Goal: Task Accomplishment & Management: Complete application form

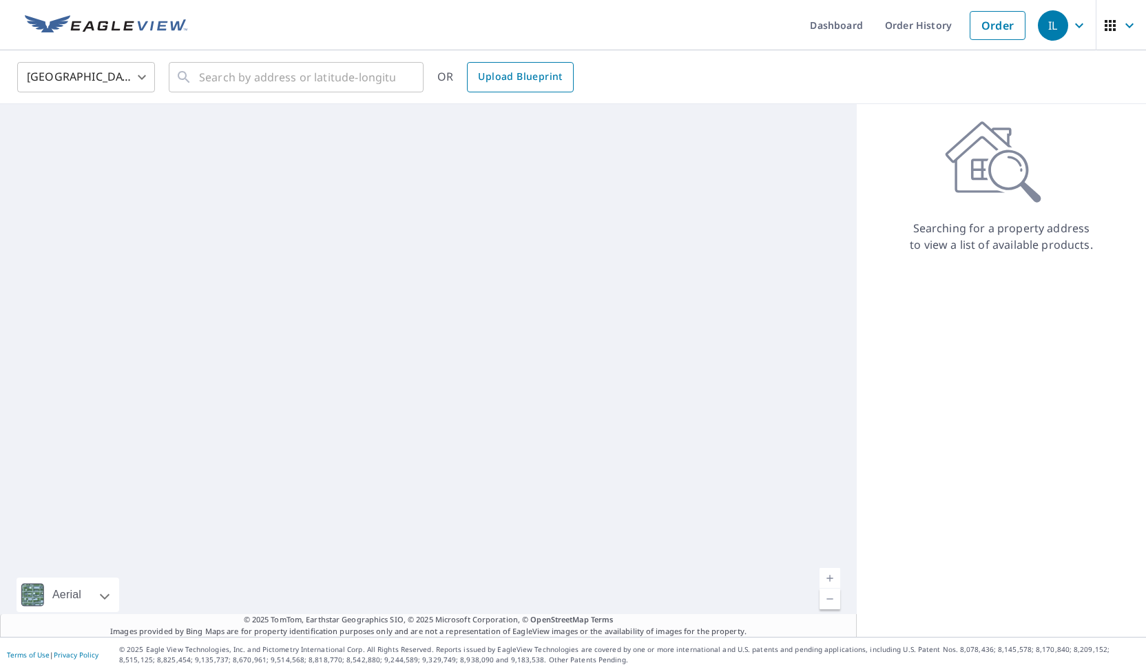
click at [524, 86] on link "Upload Blueprint" at bounding box center [520, 77] width 106 height 30
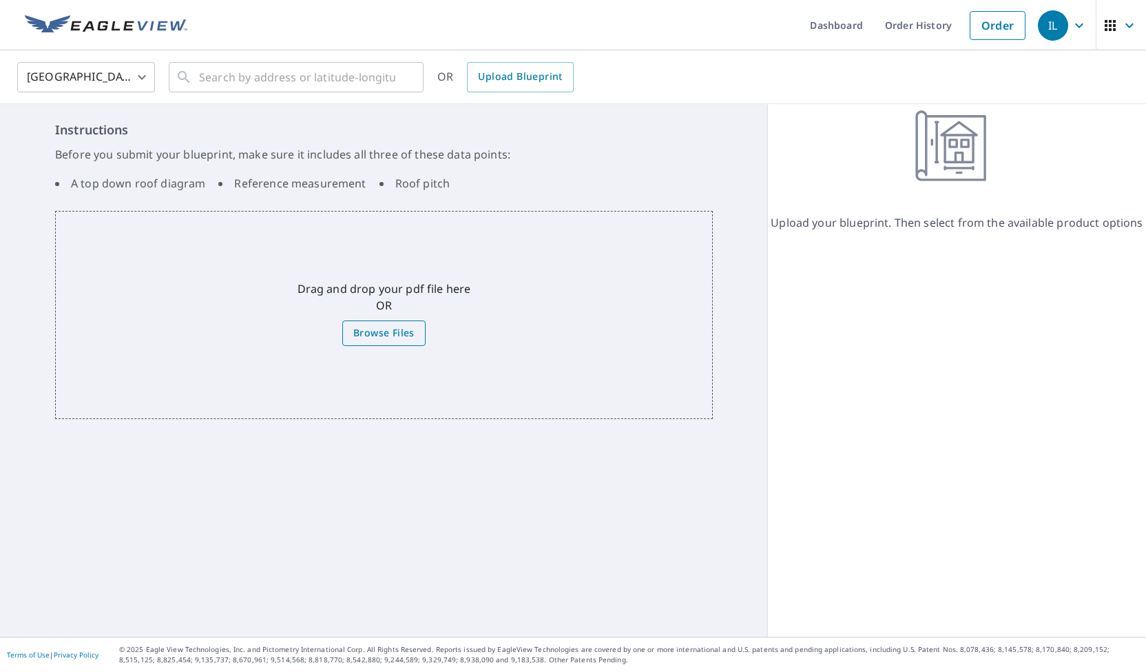
click at [406, 333] on span "Browse Files" at bounding box center [383, 332] width 61 height 17
click at [0, 0] on input "Browse Files" at bounding box center [0, 0] width 0 height 0
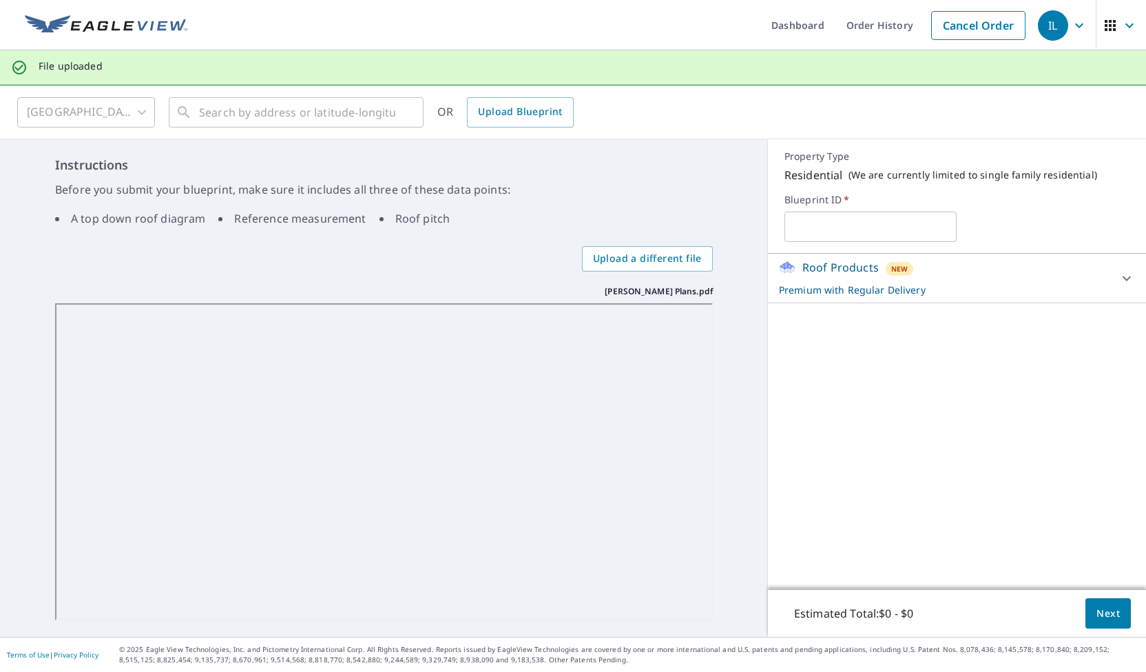
click at [854, 221] on input "text" at bounding box center [871, 226] width 173 height 39
drag, startPoint x: 851, startPoint y: 223, endPoint x: 259, endPoint y: 238, distance: 592.7
click at [259, 238] on div "Instructions Before you submit your blueprint, make sure it includes all three …" at bounding box center [384, 387] width 768 height 497
paste input "[PERSON_NAME]"
type input "[PERSON_NAME] plans"
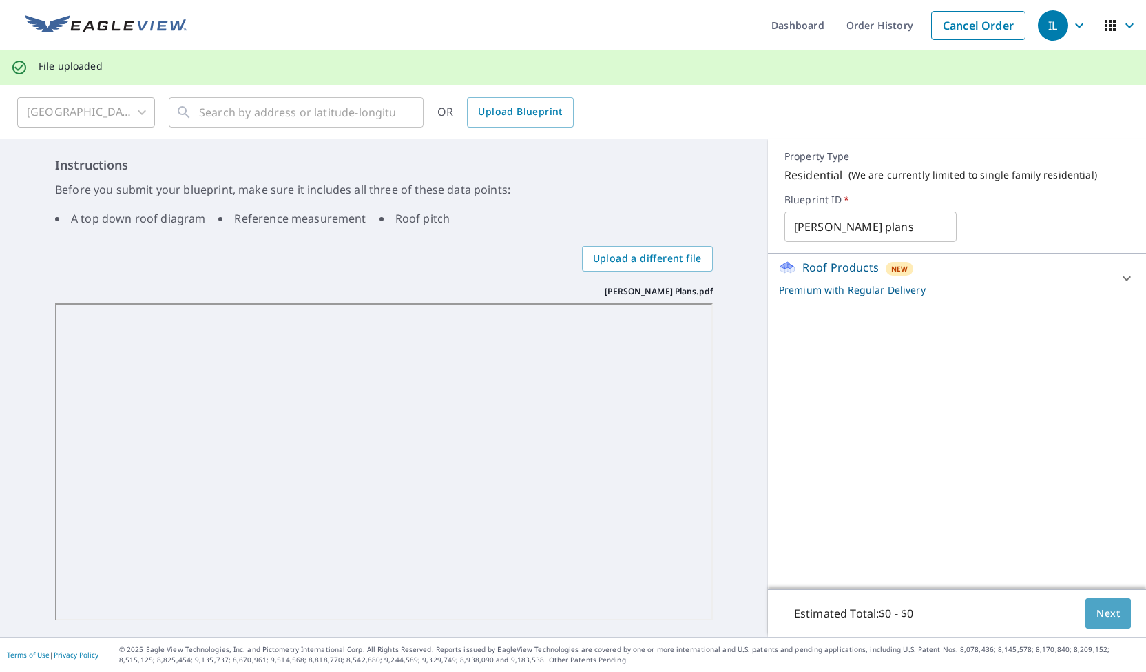
click at [1099, 608] on span "Next" at bounding box center [1108, 613] width 23 height 17
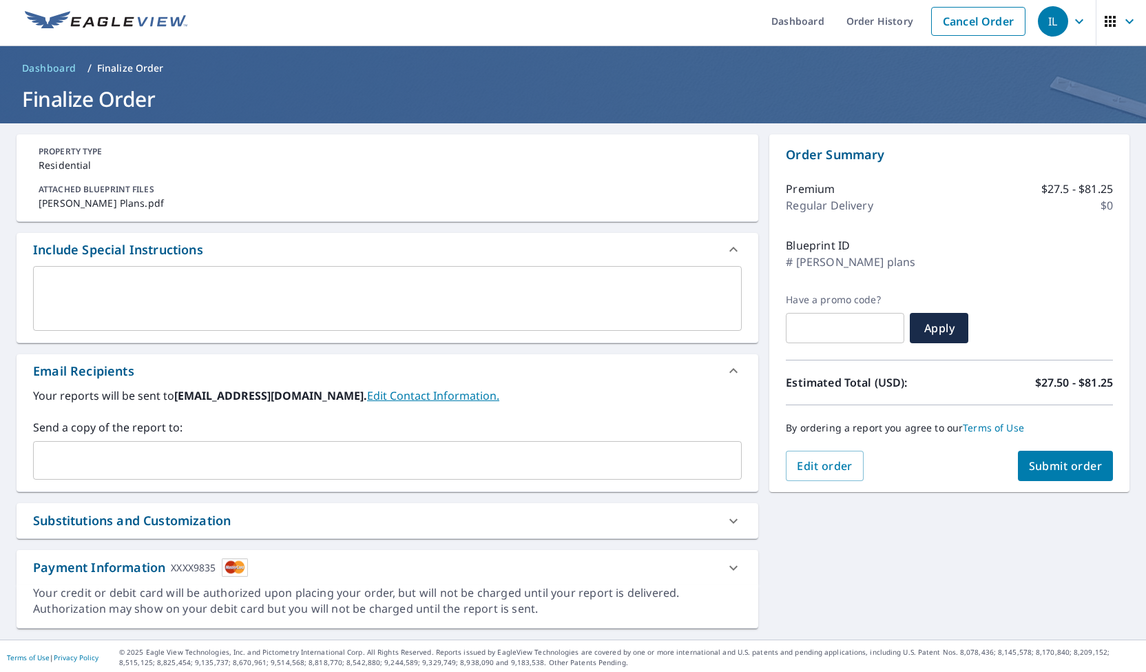
scroll to position [5, 0]
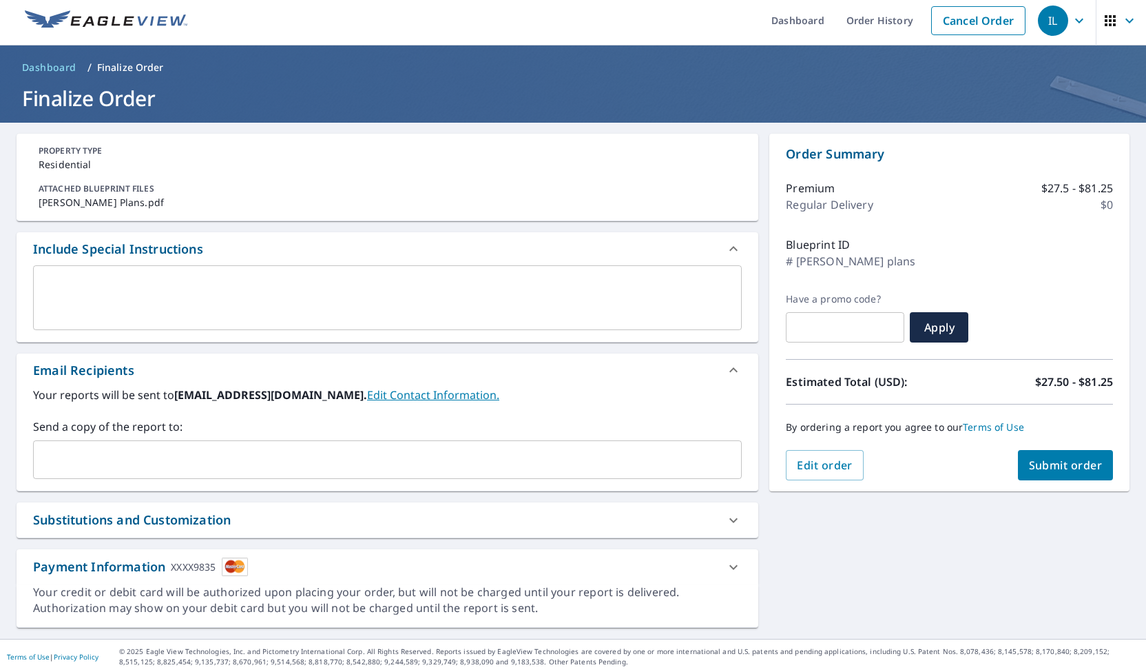
click at [158, 454] on input "text" at bounding box center [377, 459] width 676 height 26
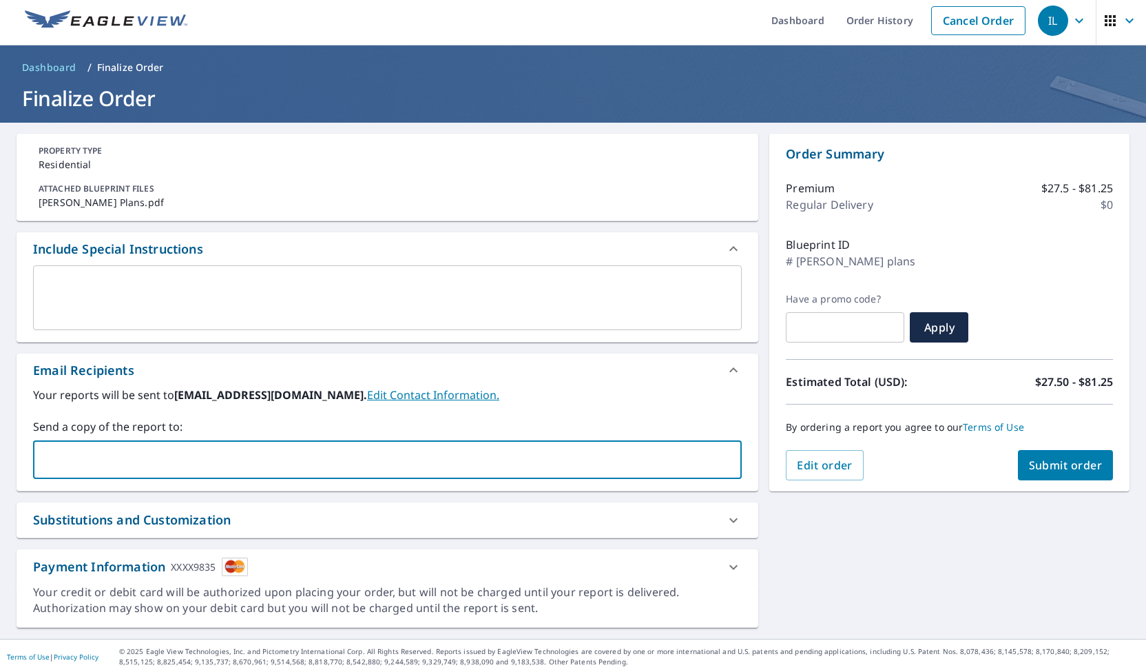
type input "[EMAIL_ADDRESS][DOMAIN_NAME]"
click at [1082, 462] on span "Submit order" at bounding box center [1066, 464] width 74 height 15
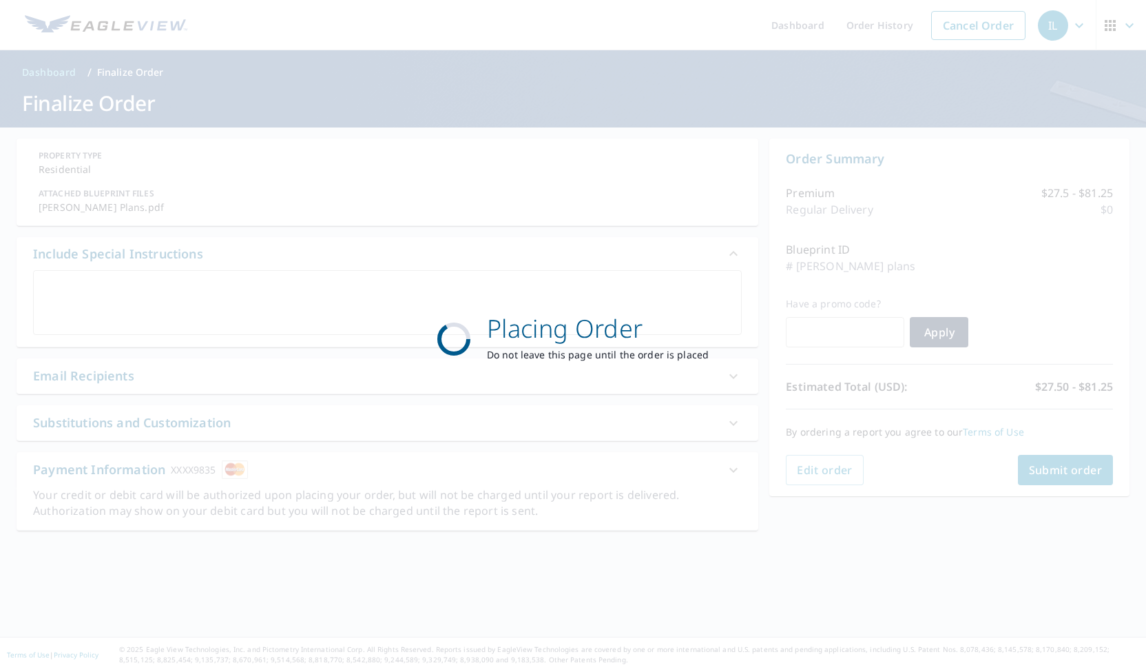
scroll to position [0, 0]
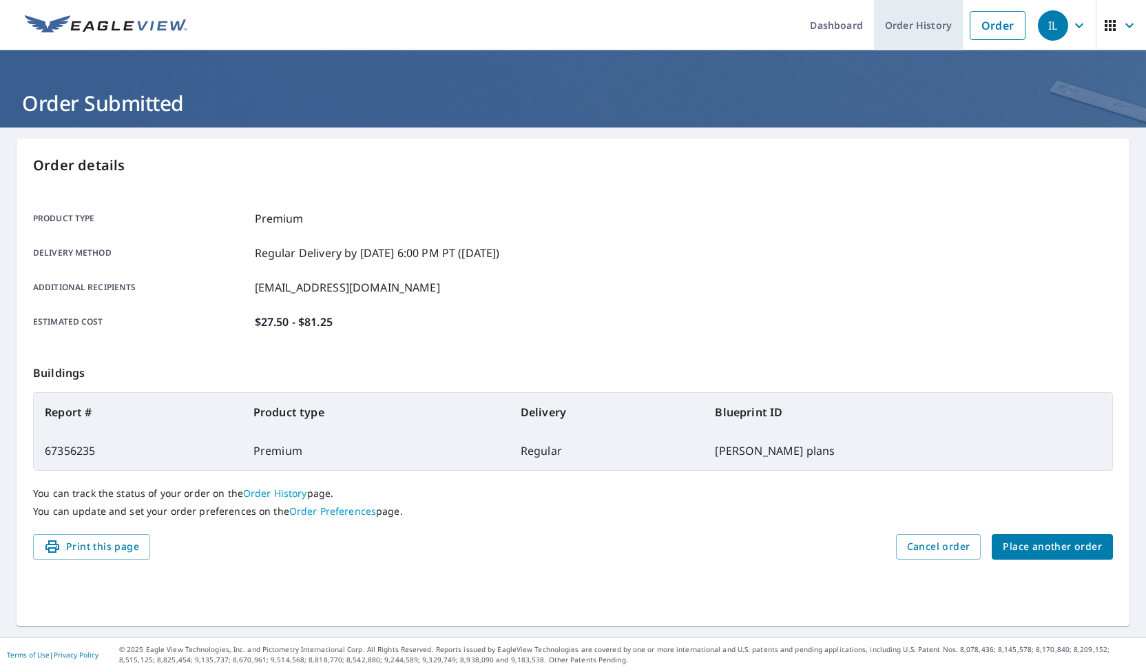
click at [916, 30] on link "Order History" at bounding box center [918, 25] width 89 height 50
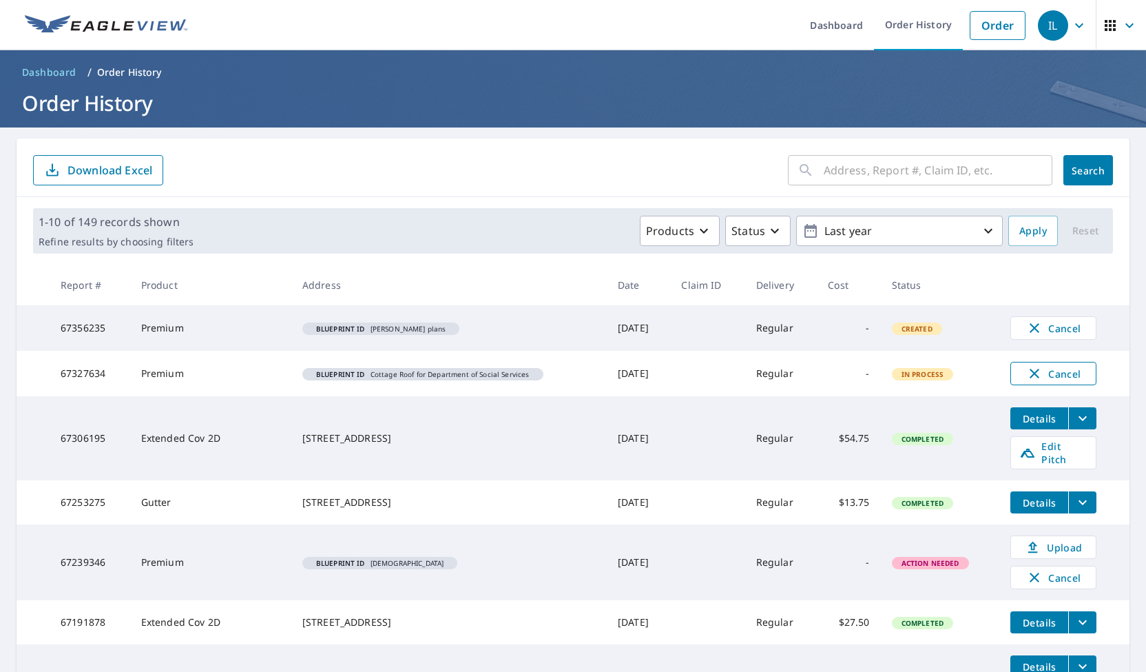
click at [1050, 369] on span "Cancel" at bounding box center [1053, 373] width 57 height 17
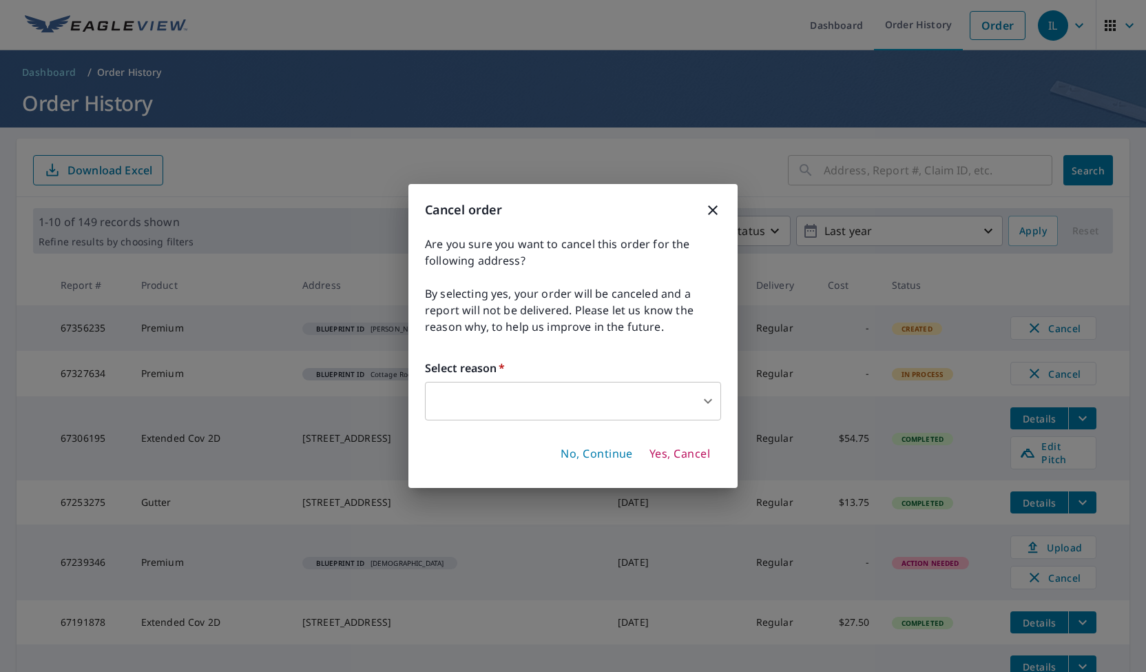
click at [567, 389] on body "IL IL Dashboard Order History Order IL Dashboard / Order History Order History …" at bounding box center [573, 336] width 1146 height 672
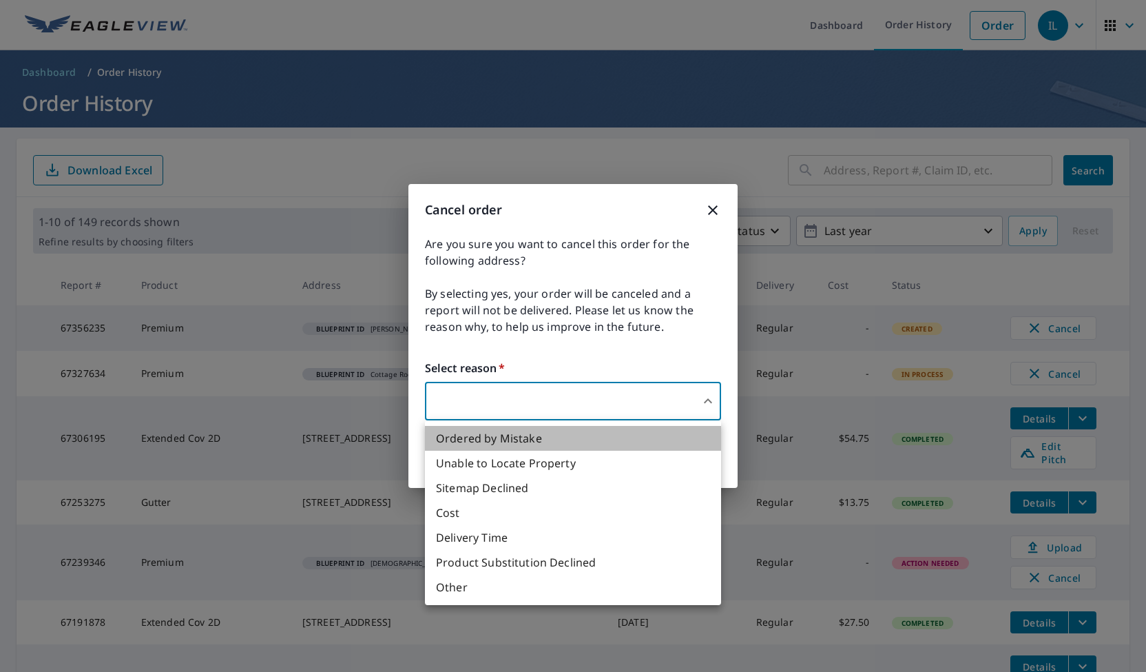
click at [522, 439] on li "Ordered by Mistake" at bounding box center [573, 438] width 296 height 25
type input "30"
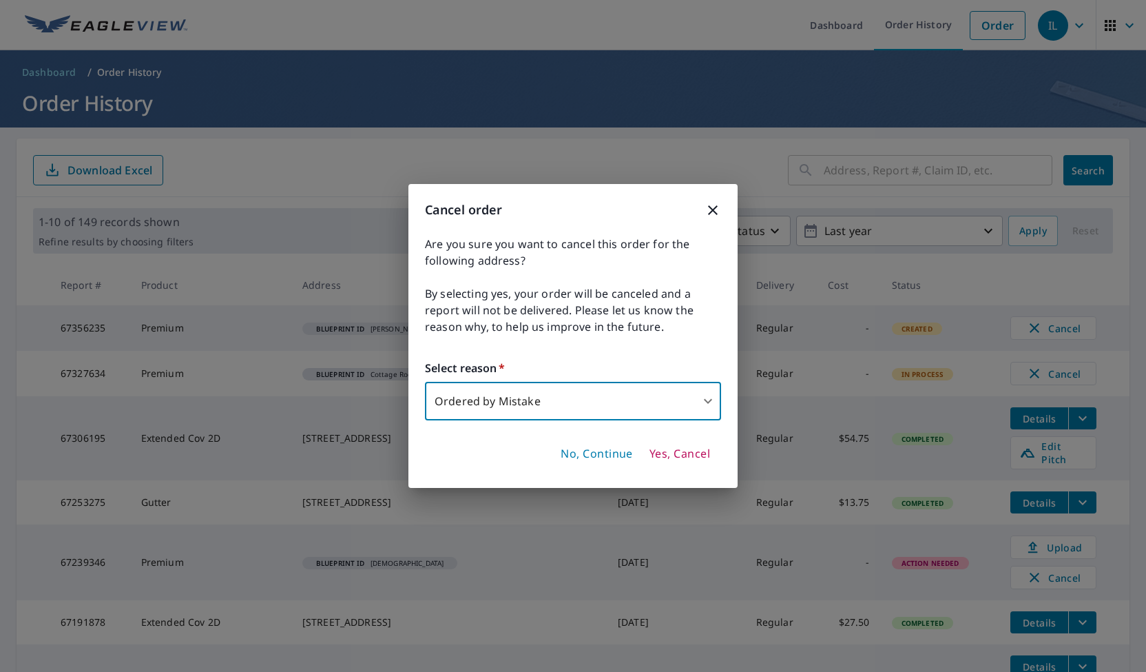
click at [667, 456] on span "Yes, Cancel" at bounding box center [680, 453] width 61 height 15
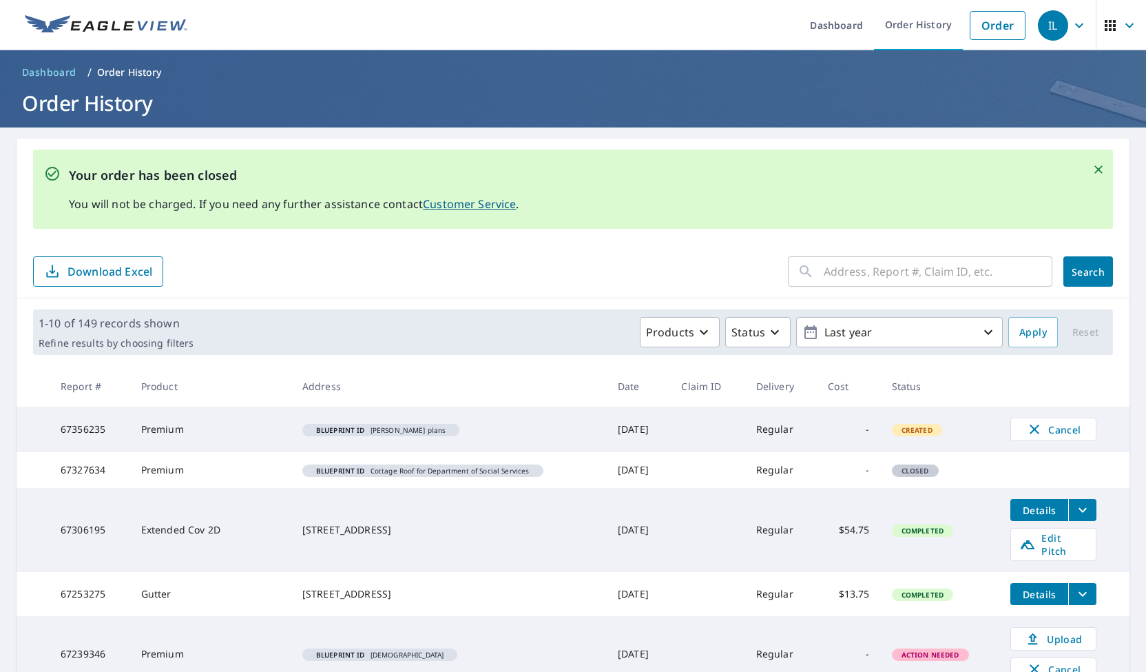
click at [1092, 166] on icon "Close" at bounding box center [1099, 170] width 14 height 14
